Goal: Find specific page/section

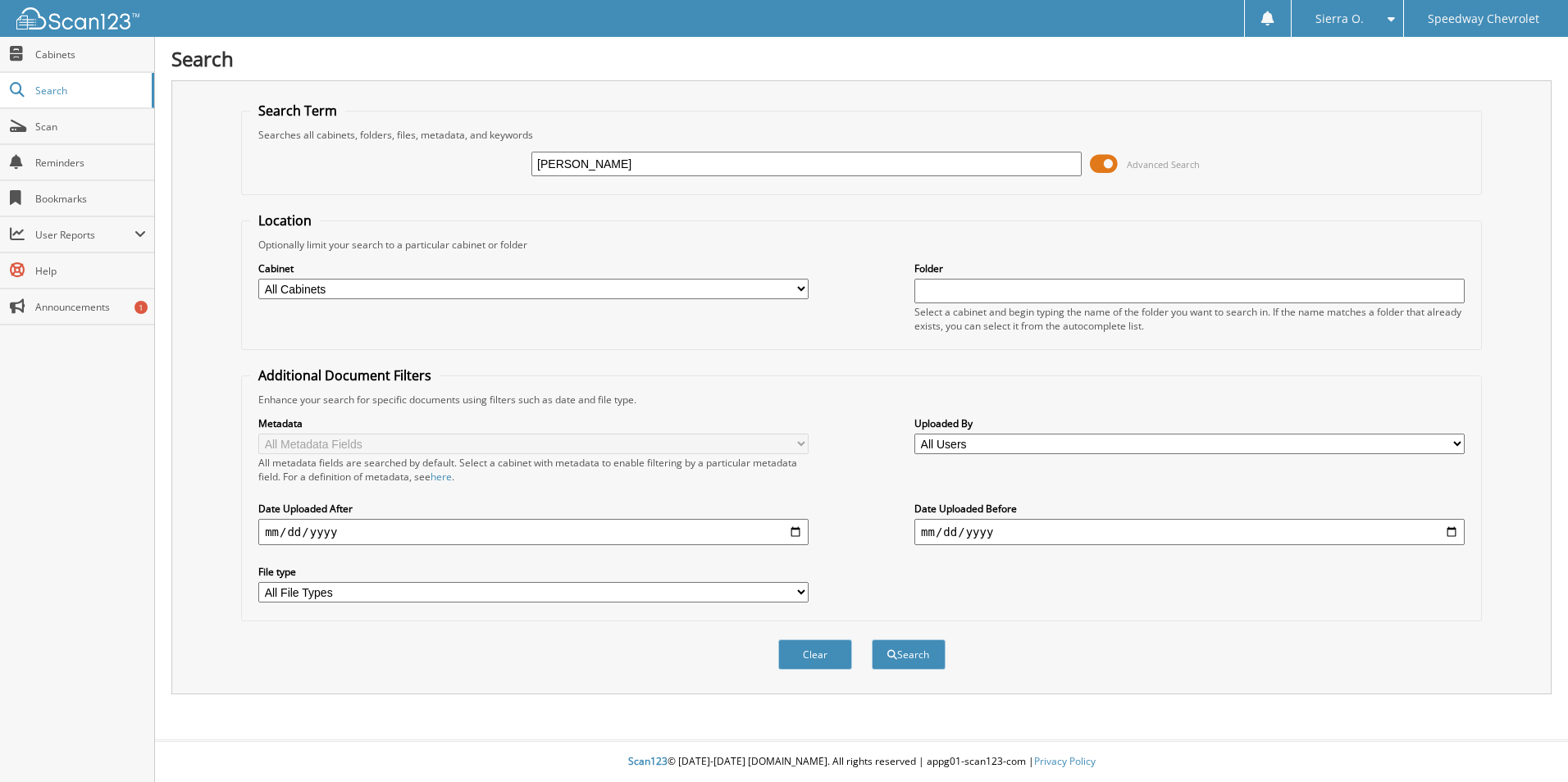
type input "[PERSON_NAME]"
click at [872, 639] on button "Search" at bounding box center [909, 654] width 74 height 30
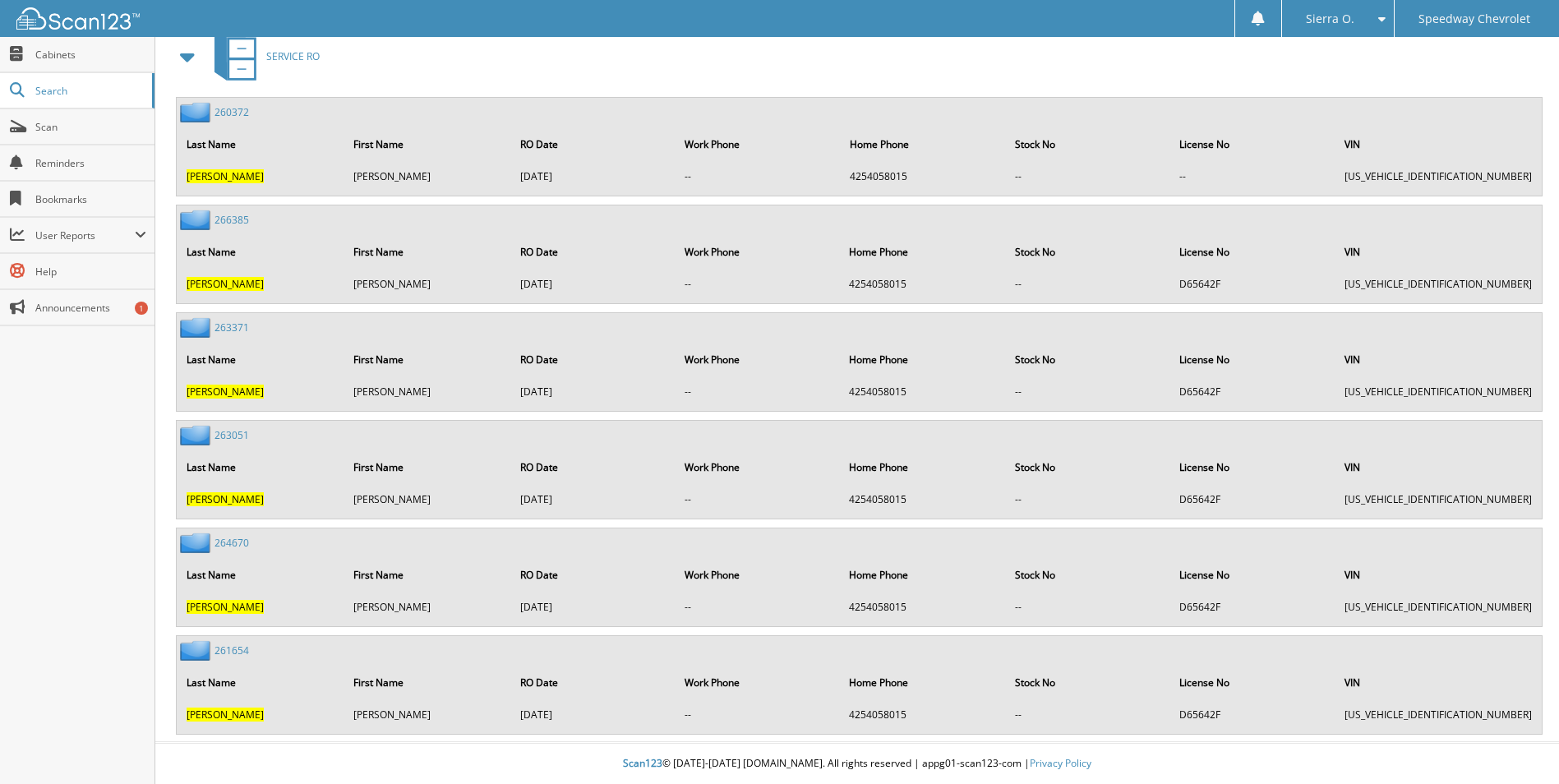
scroll to position [493, 0]
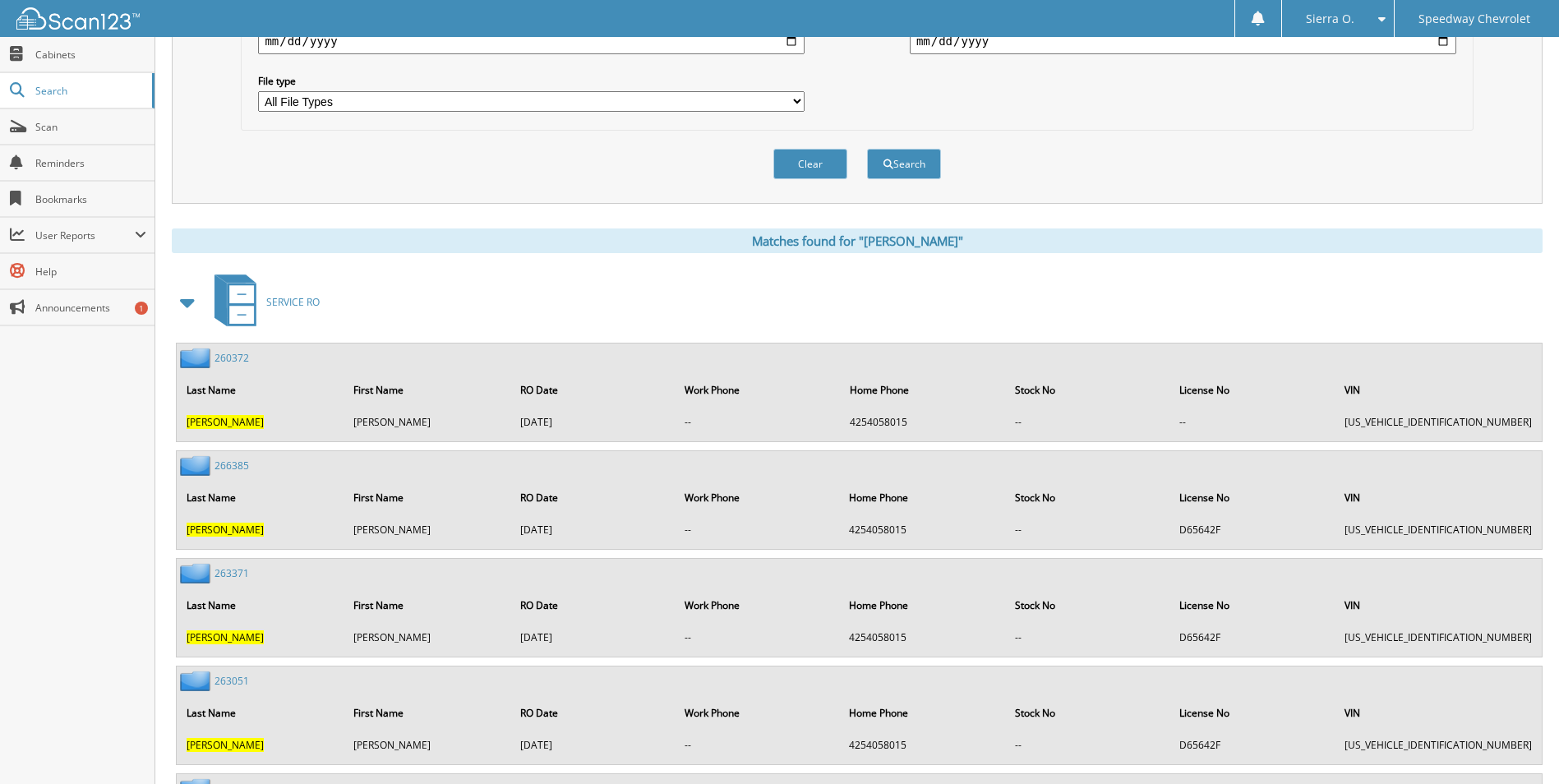
click at [235, 465] on link "266385" at bounding box center [231, 466] width 34 height 14
